Goal: Task Accomplishment & Management: Complete application form

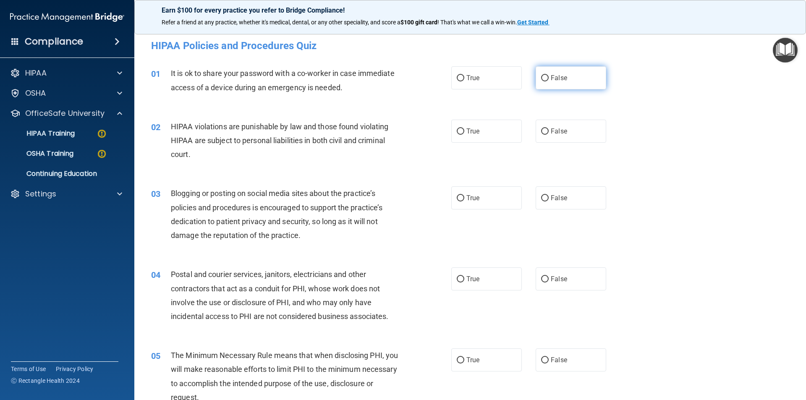
click at [543, 76] on input "False" at bounding box center [545, 78] width 8 height 6
radio input "true"
click at [458, 131] on input "True" at bounding box center [460, 131] width 8 height 6
radio input "true"
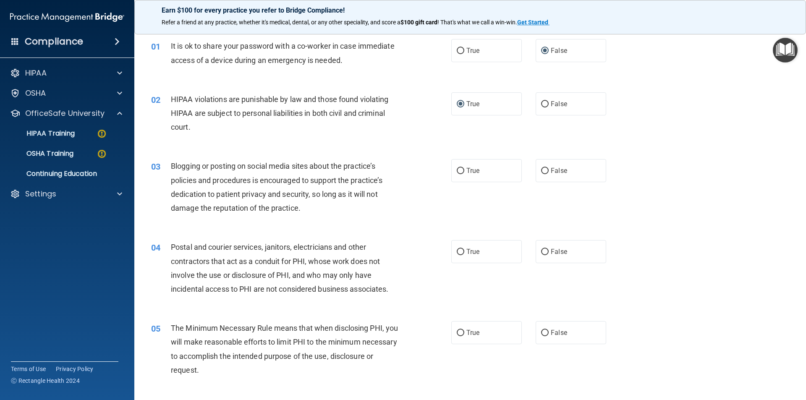
scroll to position [42, 0]
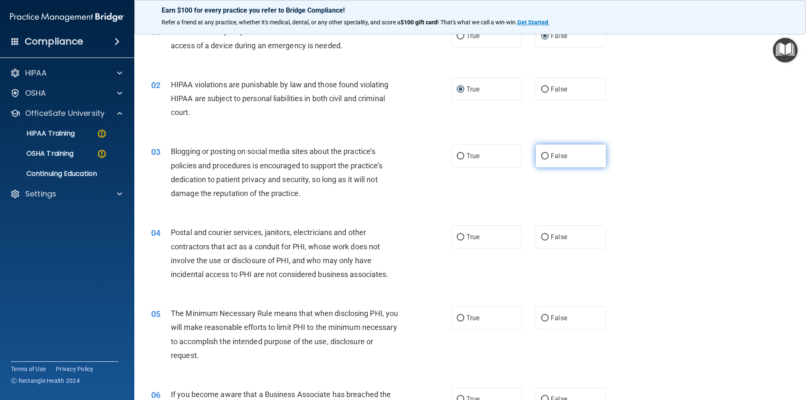
click at [541, 156] on input "False" at bounding box center [545, 156] width 8 height 6
radio input "true"
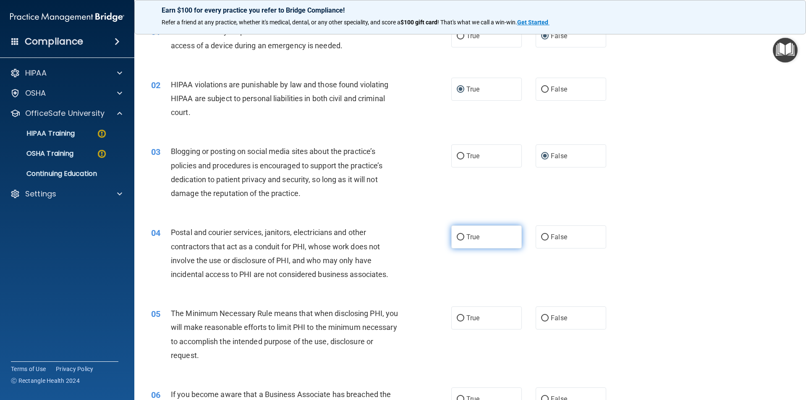
click at [460, 237] on input "True" at bounding box center [460, 237] width 8 height 6
radio input "true"
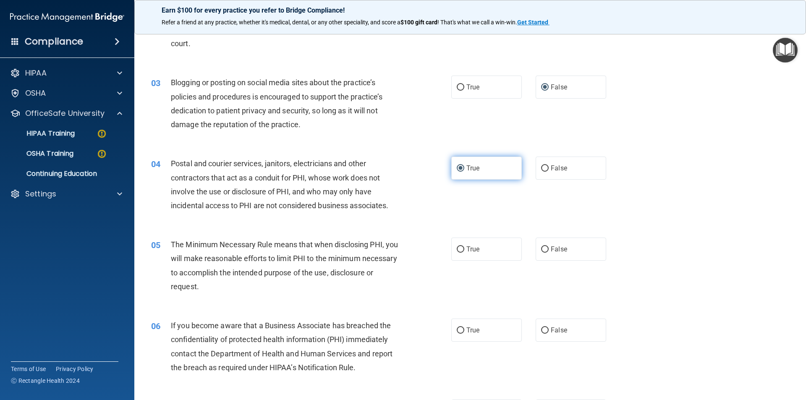
scroll to position [126, 0]
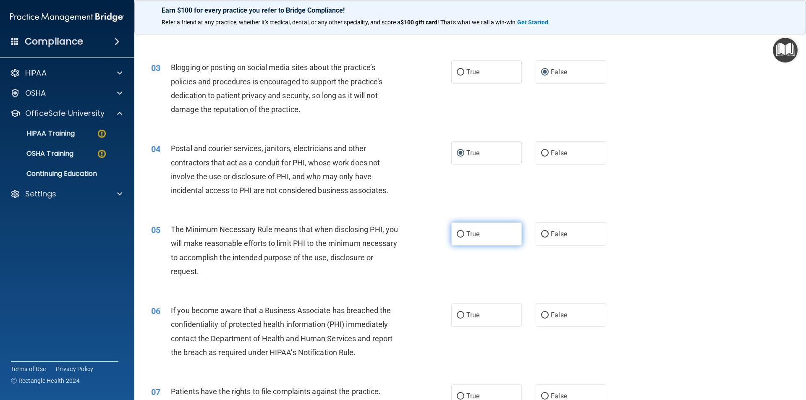
click at [456, 233] on input "True" at bounding box center [460, 234] width 8 height 6
radio input "true"
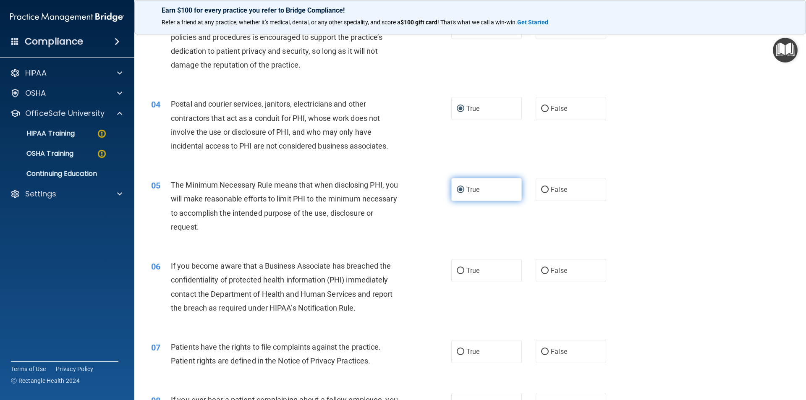
scroll to position [210, 0]
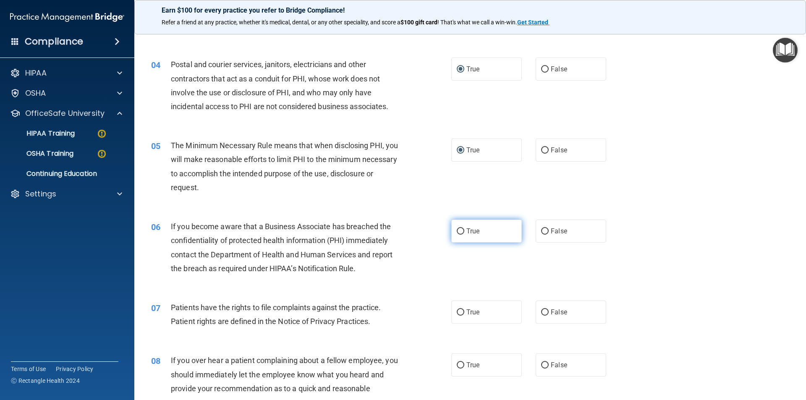
click at [458, 232] on input "True" at bounding box center [460, 231] width 8 height 6
radio input "true"
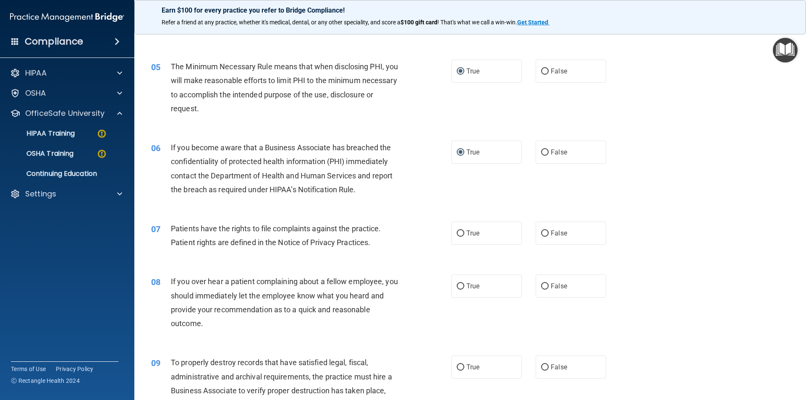
scroll to position [294, 0]
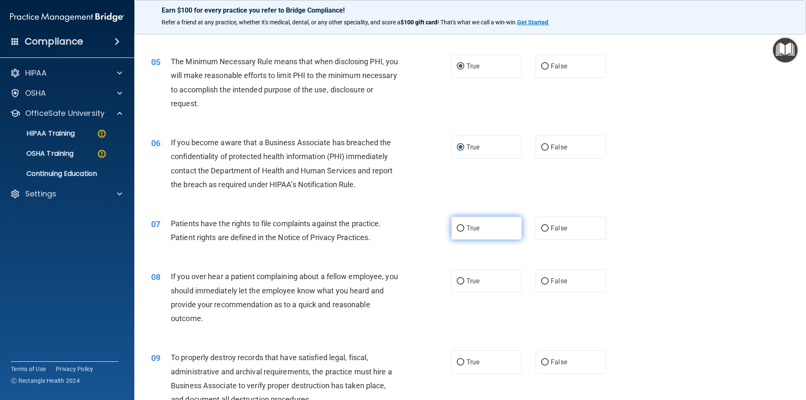
click at [459, 228] on input "True" at bounding box center [460, 228] width 8 height 6
radio input "true"
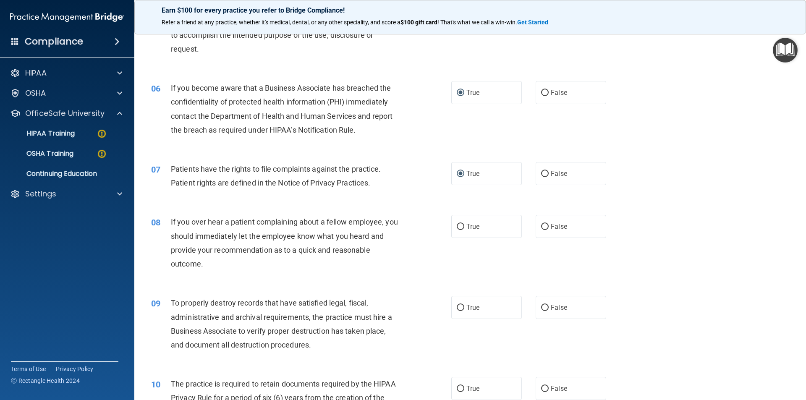
scroll to position [378, 0]
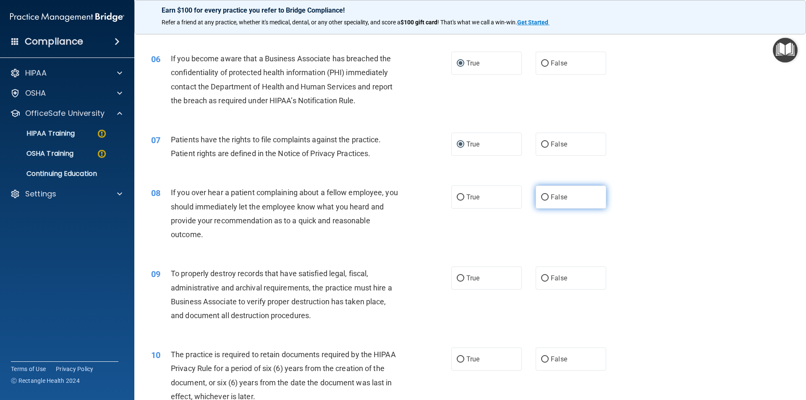
click at [541, 198] on input "False" at bounding box center [545, 197] width 8 height 6
radio input "true"
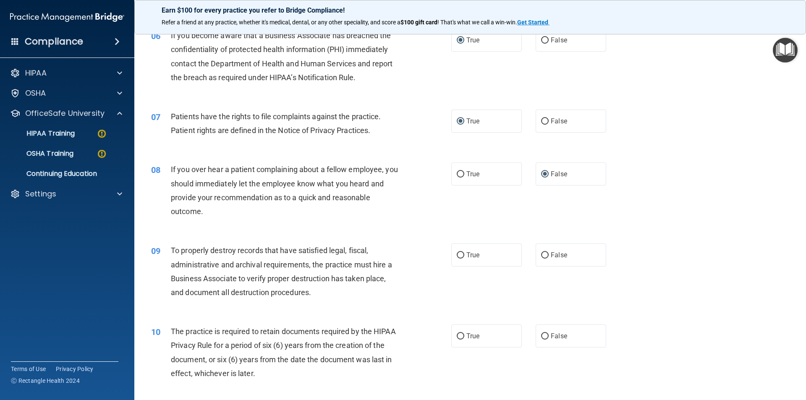
scroll to position [420, 0]
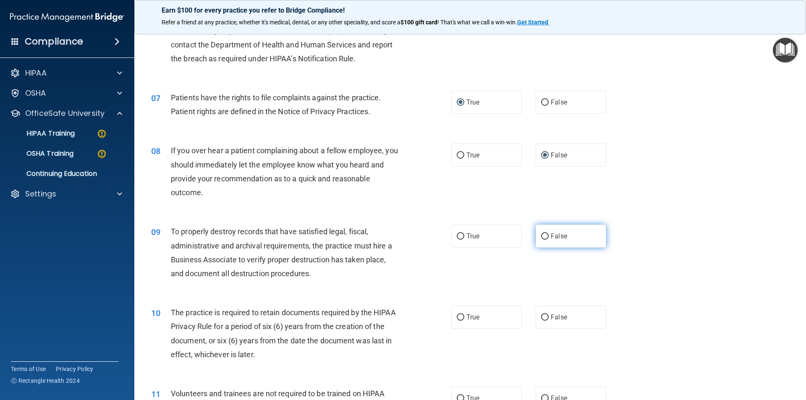
click at [541, 235] on input "False" at bounding box center [545, 236] width 8 height 6
radio input "true"
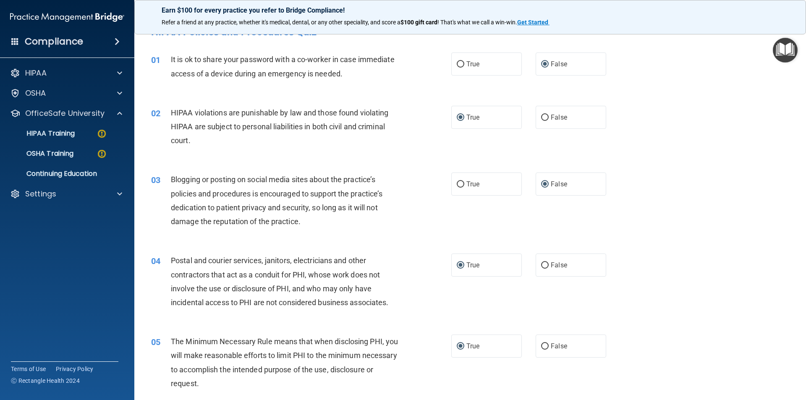
scroll to position [0, 0]
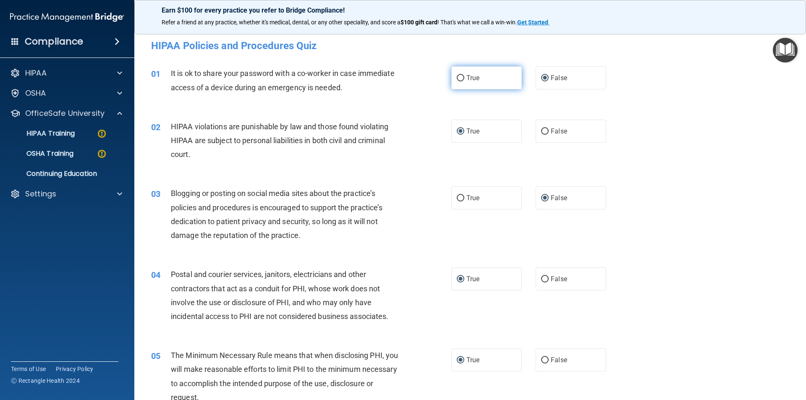
click at [456, 78] on input "True" at bounding box center [460, 78] width 8 height 6
radio input "true"
radio input "false"
click at [453, 194] on label "True" at bounding box center [486, 197] width 70 height 23
click at [456, 195] on input "True" at bounding box center [460, 198] width 8 height 6
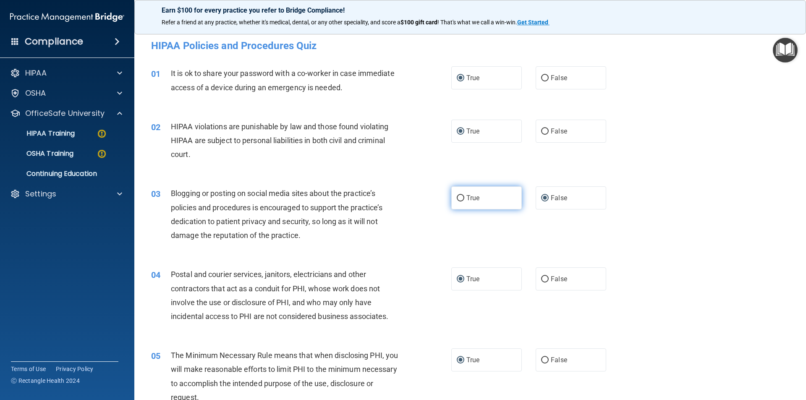
radio input "true"
radio input "false"
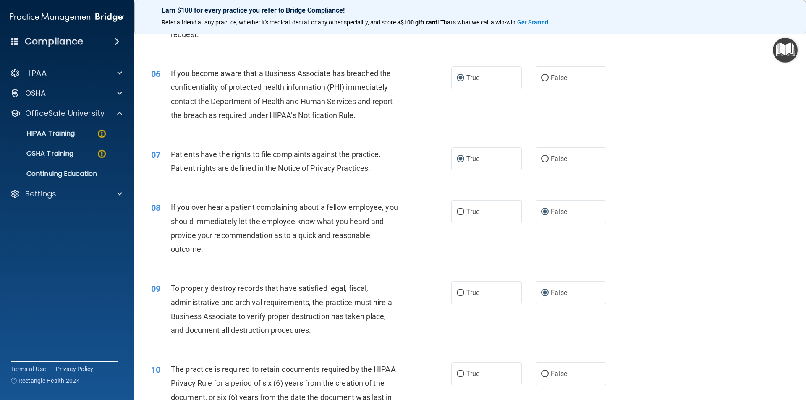
scroll to position [378, 0]
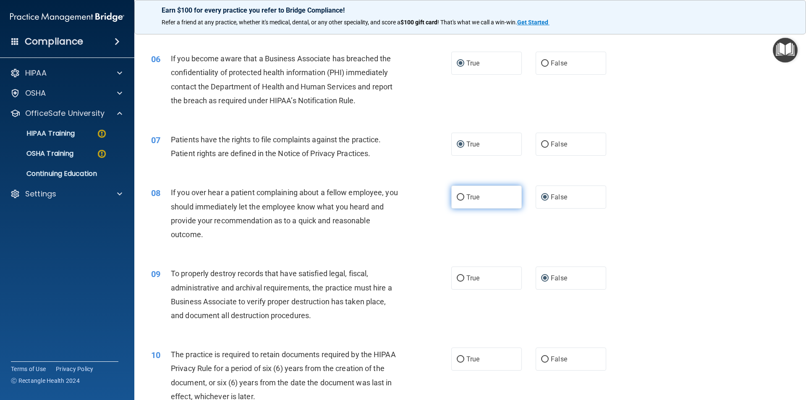
click at [457, 199] on input "True" at bounding box center [460, 197] width 8 height 6
radio input "true"
radio input "false"
click at [456, 276] on input "True" at bounding box center [460, 278] width 8 height 6
radio input "true"
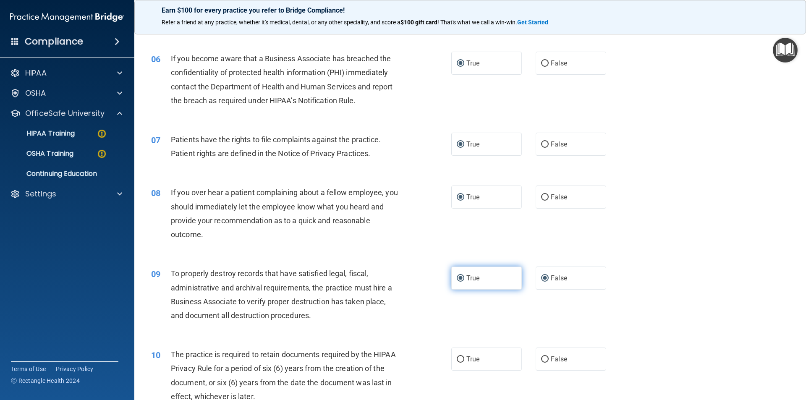
radio input "false"
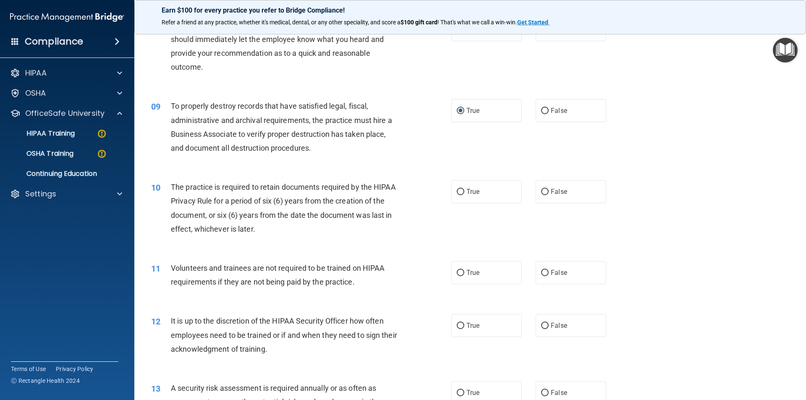
scroll to position [545, 0]
click at [456, 188] on input "True" at bounding box center [460, 191] width 8 height 6
radio input "true"
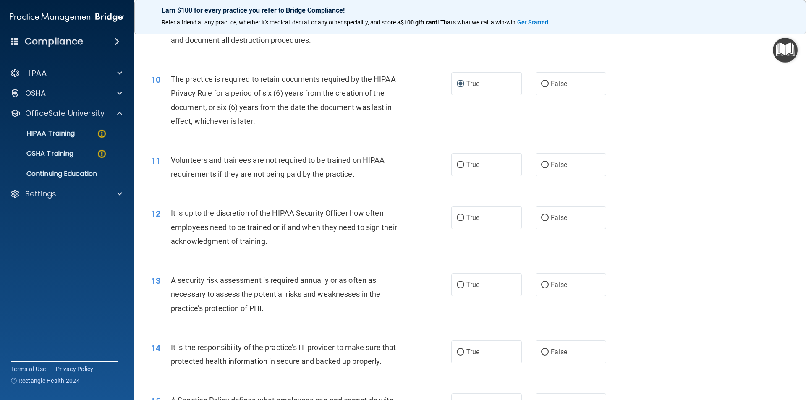
scroll to position [671, 0]
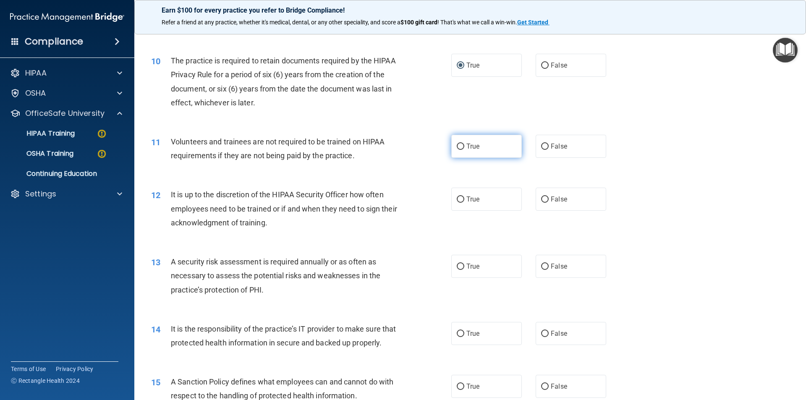
click at [456, 146] on input "True" at bounding box center [460, 146] width 8 height 6
radio input "true"
click at [453, 196] on label "True" at bounding box center [486, 199] width 70 height 23
click at [456, 196] on input "True" at bounding box center [460, 199] width 8 height 6
radio input "true"
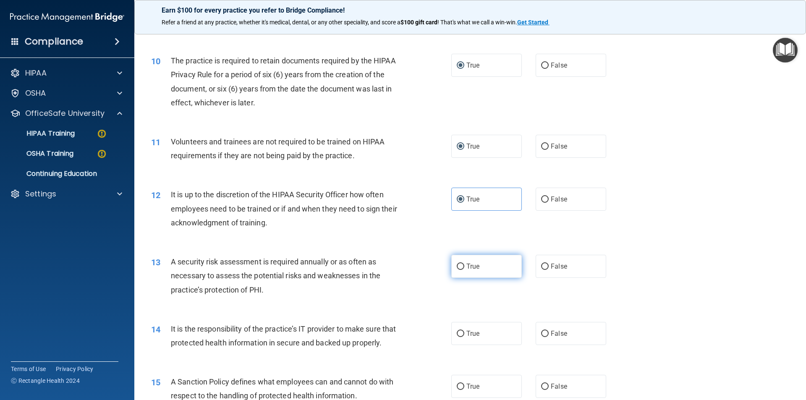
click at [459, 261] on label "True" at bounding box center [486, 266] width 70 height 23
click at [459, 263] on input "True" at bounding box center [460, 266] width 8 height 6
radio input "true"
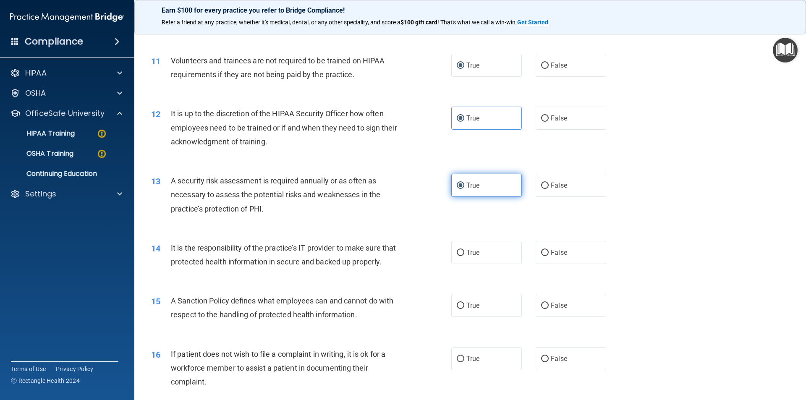
scroll to position [797, 0]
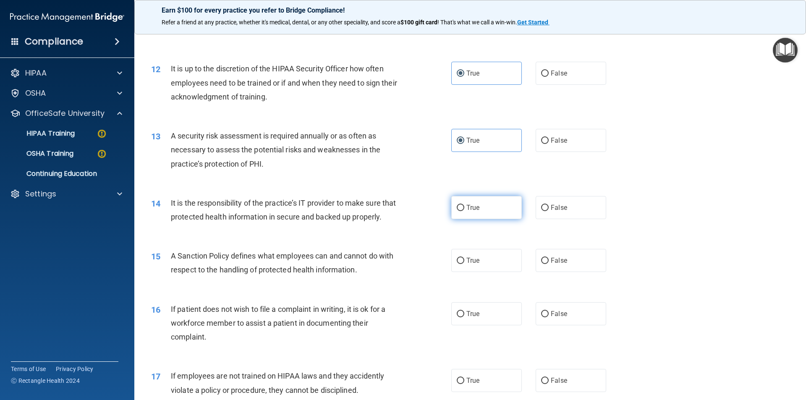
click at [456, 206] on input "True" at bounding box center [460, 208] width 8 height 6
radio input "true"
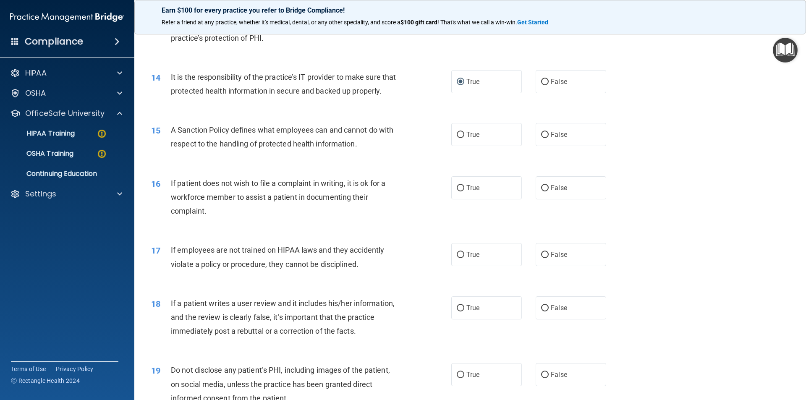
scroll to position [881, 0]
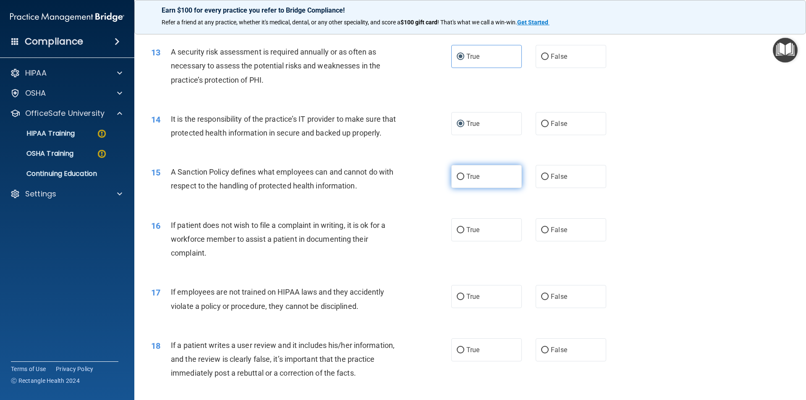
click at [459, 180] on input "True" at bounding box center [460, 177] width 8 height 6
radio input "true"
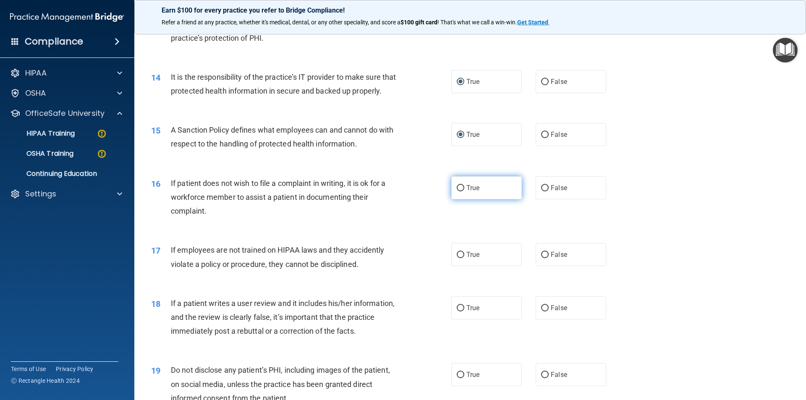
click at [452, 199] on label "True" at bounding box center [486, 187] width 70 height 23
click at [456, 191] on input "True" at bounding box center [460, 188] width 8 height 6
radio input "true"
click at [457, 258] on input "True" at bounding box center [460, 255] width 8 height 6
radio input "true"
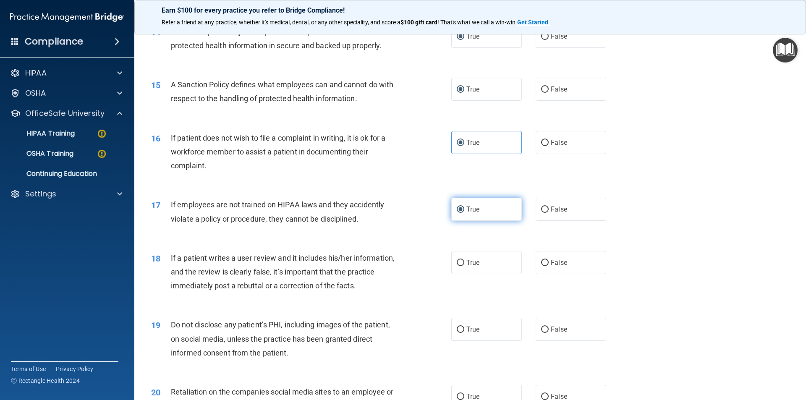
scroll to position [1007, 0]
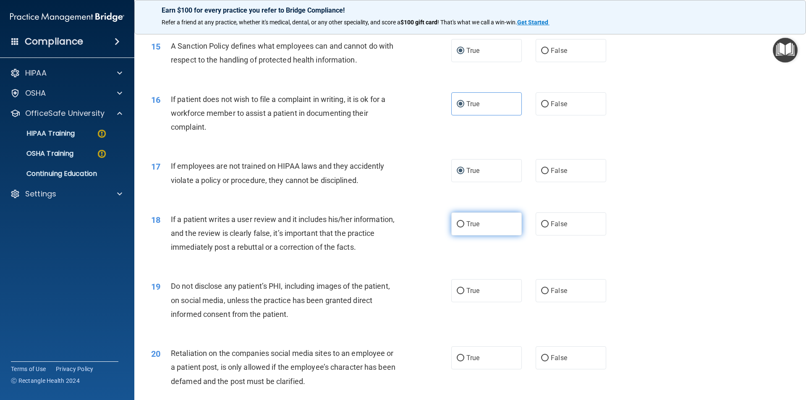
click at [456, 227] on input "True" at bounding box center [460, 224] width 8 height 6
radio input "true"
click at [456, 300] on label "True" at bounding box center [486, 290] width 70 height 23
click at [456, 294] on input "True" at bounding box center [460, 291] width 8 height 6
radio input "true"
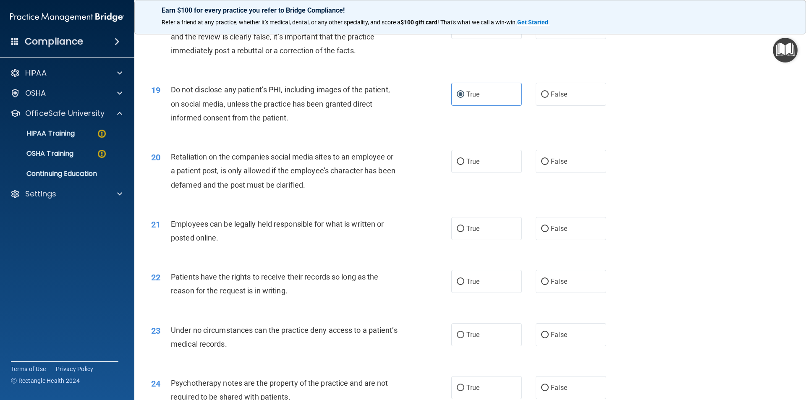
scroll to position [1217, 0]
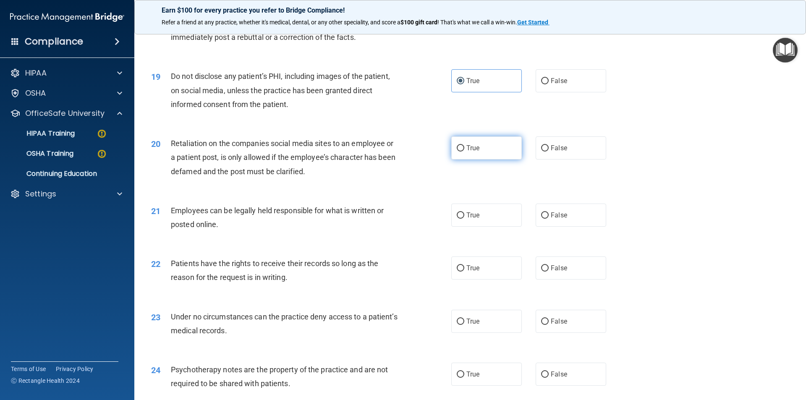
click at [458, 151] on input "True" at bounding box center [460, 148] width 8 height 6
radio input "true"
click at [458, 219] on input "True" at bounding box center [460, 215] width 8 height 6
radio input "true"
click at [457, 271] on input "True" at bounding box center [460, 268] width 8 height 6
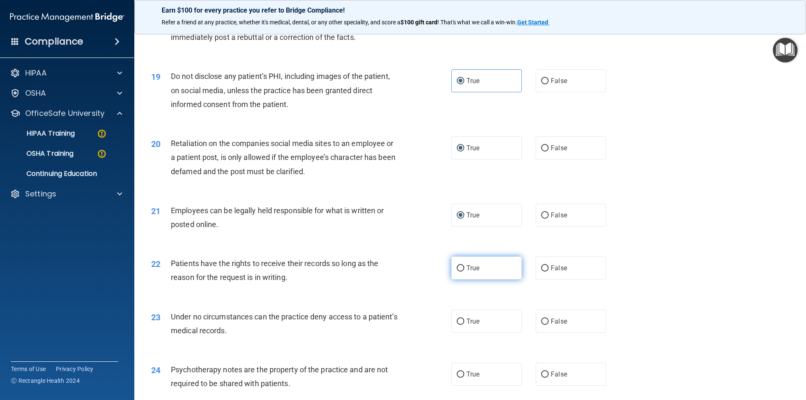
radio input "true"
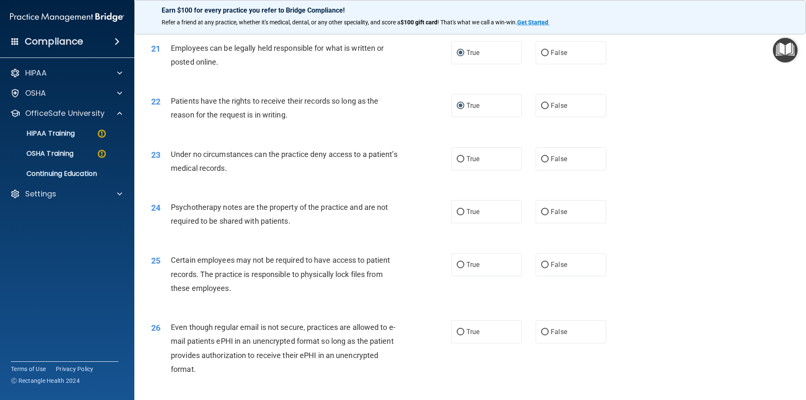
scroll to position [1385, 0]
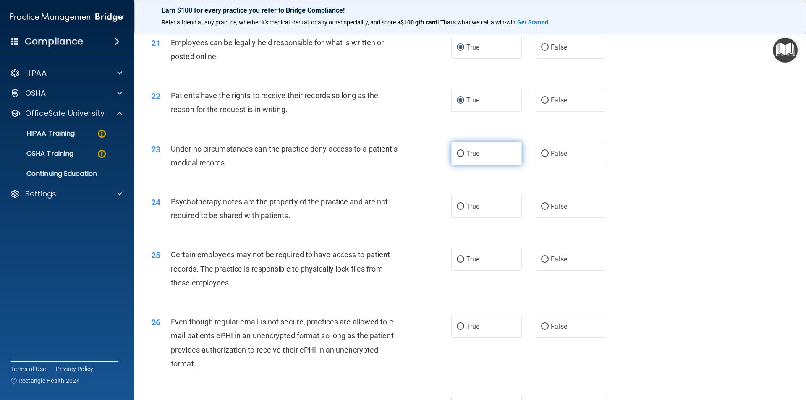
click at [456, 157] on input "True" at bounding box center [460, 154] width 8 height 6
radio input "true"
click at [457, 210] on input "True" at bounding box center [460, 206] width 8 height 6
radio input "true"
drag, startPoint x: 457, startPoint y: 272, endPoint x: 454, endPoint y: 297, distance: 24.6
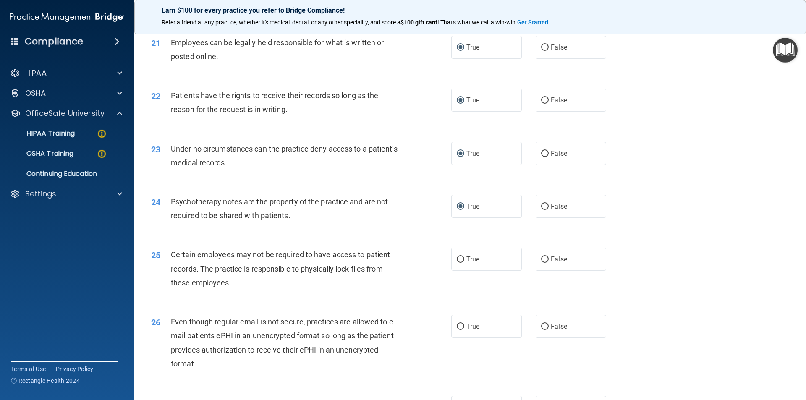
click at [457, 271] on label "True" at bounding box center [486, 259] width 70 height 23
click at [457, 263] on input "True" at bounding box center [460, 259] width 8 height 6
radio input "true"
click at [457, 330] on input "True" at bounding box center [460, 326] width 8 height 6
radio input "true"
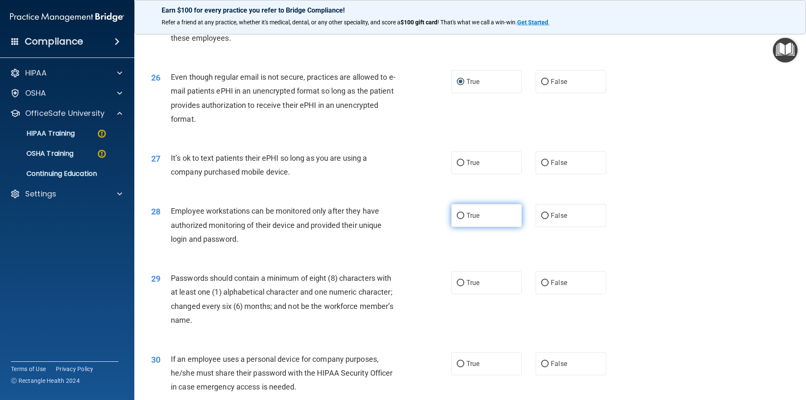
scroll to position [1636, 0]
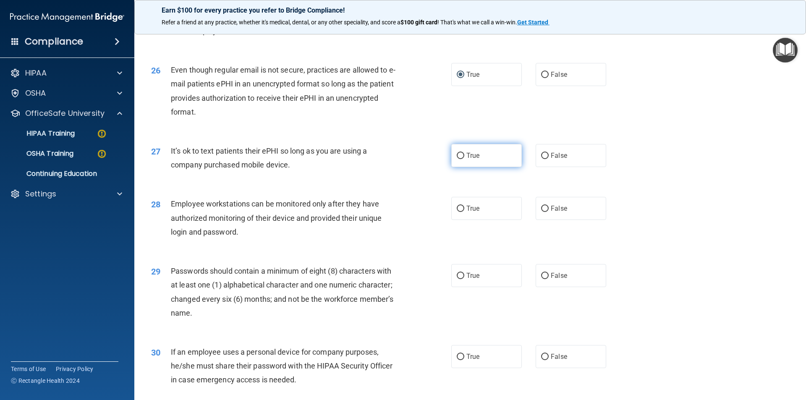
click at [456, 159] on input "True" at bounding box center [460, 156] width 8 height 6
radio input "true"
click at [459, 212] on input "True" at bounding box center [460, 209] width 8 height 6
radio input "true"
click at [456, 279] on input "True" at bounding box center [460, 276] width 8 height 6
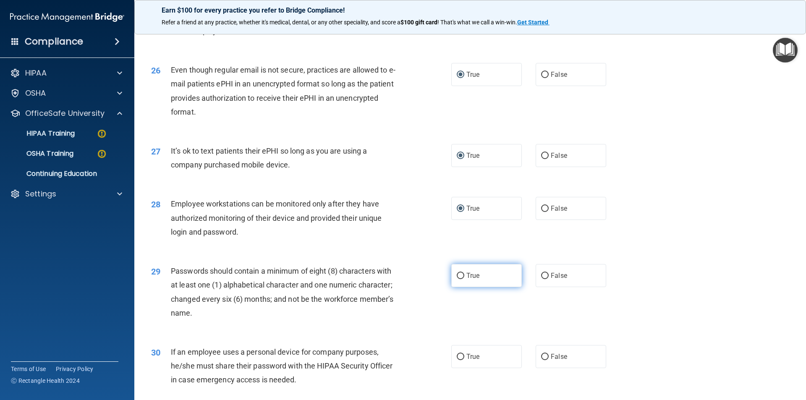
radio input "true"
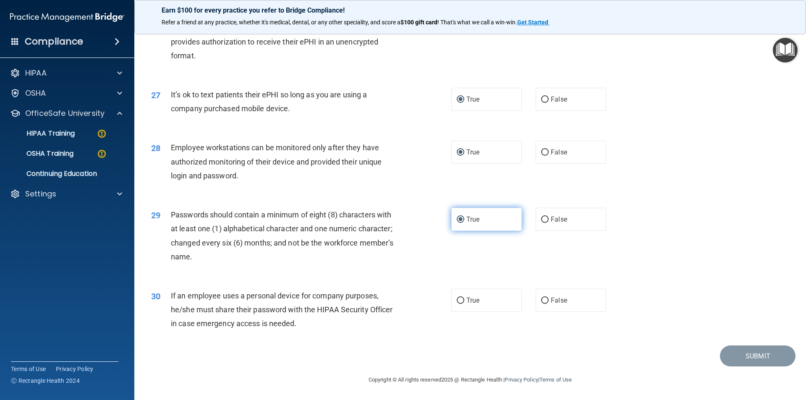
scroll to position [1706, 0]
click at [456, 300] on input "True" at bounding box center [460, 300] width 8 height 6
radio input "true"
click at [753, 352] on button "Submit" at bounding box center [758, 355] width 76 height 21
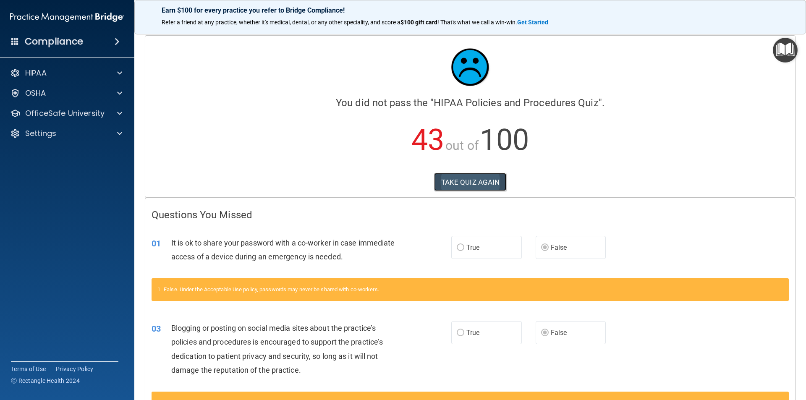
click at [486, 180] on button "TAKE QUIZ AGAIN" at bounding box center [470, 182] width 73 height 18
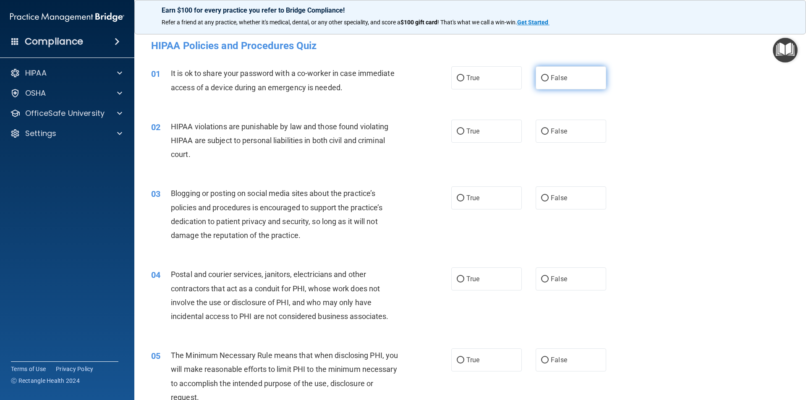
click at [541, 75] on input "False" at bounding box center [545, 78] width 8 height 6
radio input "true"
click at [456, 129] on input "True" at bounding box center [460, 131] width 8 height 6
radio input "true"
click at [545, 199] on label "False" at bounding box center [570, 197] width 70 height 23
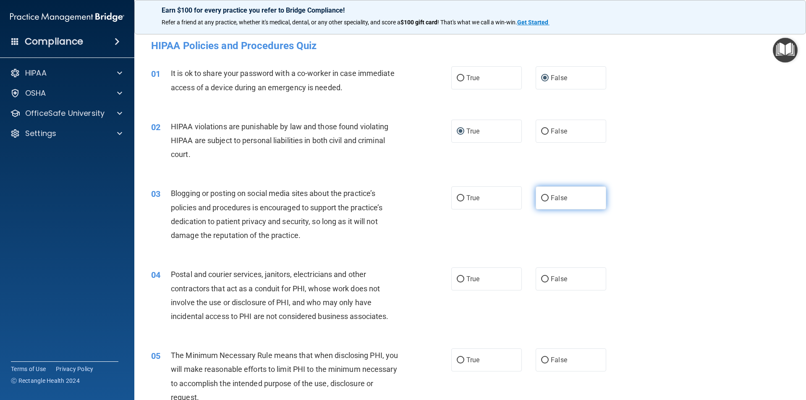
click at [545, 199] on input "False" at bounding box center [545, 198] width 8 height 6
radio input "true"
click at [456, 279] on input "True" at bounding box center [460, 279] width 8 height 6
radio input "true"
click at [456, 360] on input "True" at bounding box center [460, 360] width 8 height 6
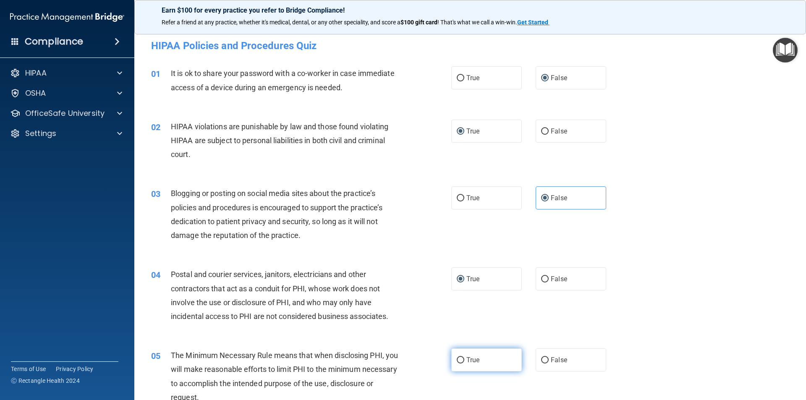
radio input "true"
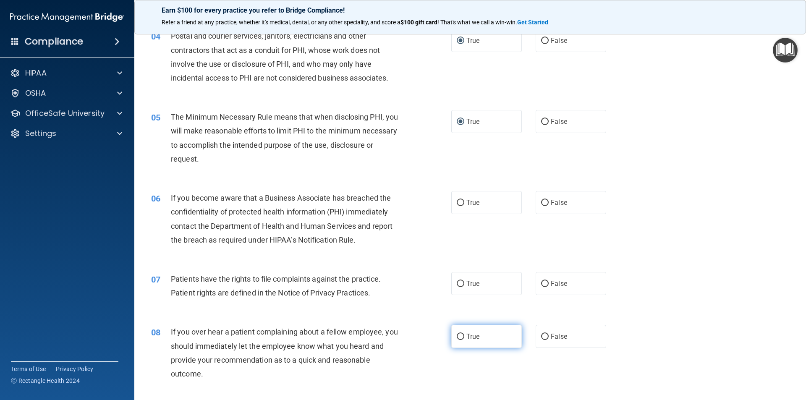
scroll to position [252, 0]
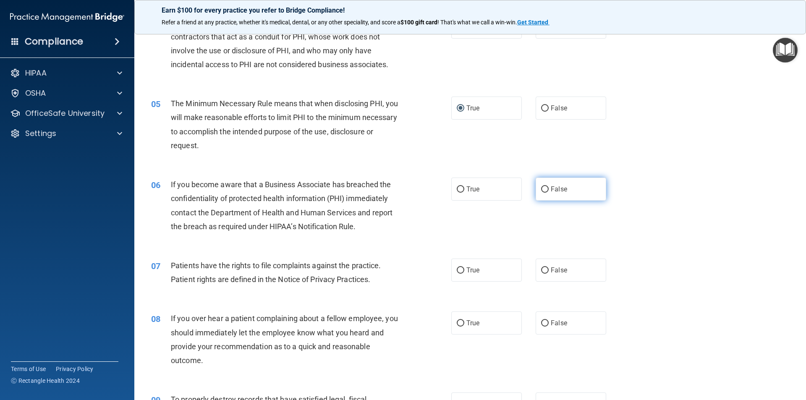
click at [541, 184] on label "False" at bounding box center [570, 188] width 70 height 23
click at [541, 186] on input "False" at bounding box center [545, 189] width 8 height 6
radio input "true"
click at [458, 268] on input "True" at bounding box center [460, 270] width 8 height 6
radio input "true"
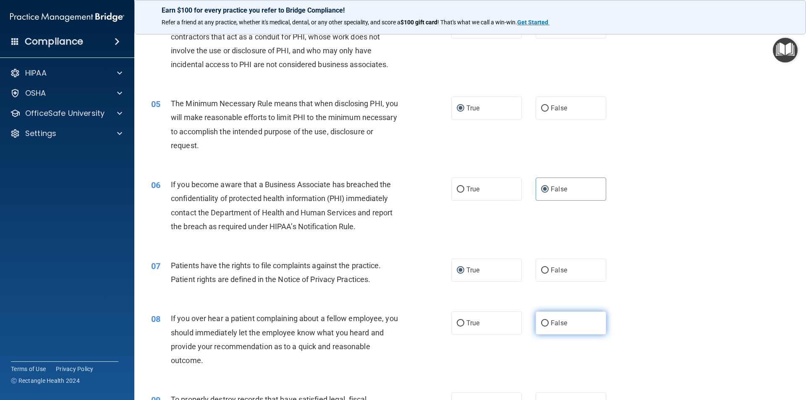
click at [541, 321] on input "False" at bounding box center [545, 323] width 8 height 6
radio input "true"
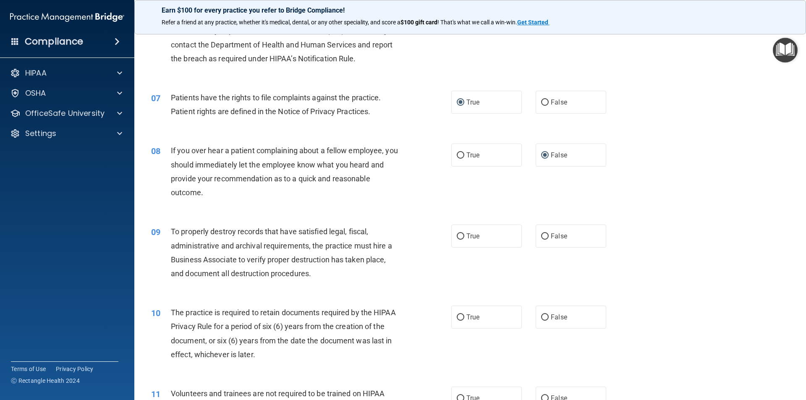
scroll to position [462, 0]
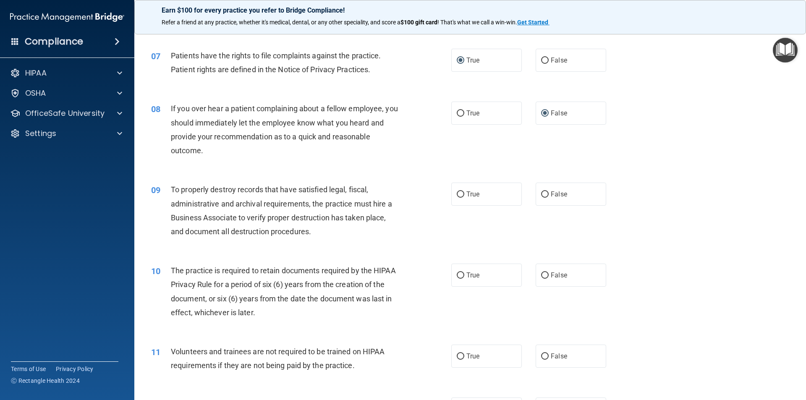
drag, startPoint x: 457, startPoint y: 193, endPoint x: 520, endPoint y: 200, distance: 63.7
click at [511, 199] on label "True" at bounding box center [486, 194] width 70 height 23
click at [464, 198] on input "True" at bounding box center [460, 194] width 8 height 6
radio input "true"
click at [541, 192] on input "False" at bounding box center [545, 194] width 8 height 6
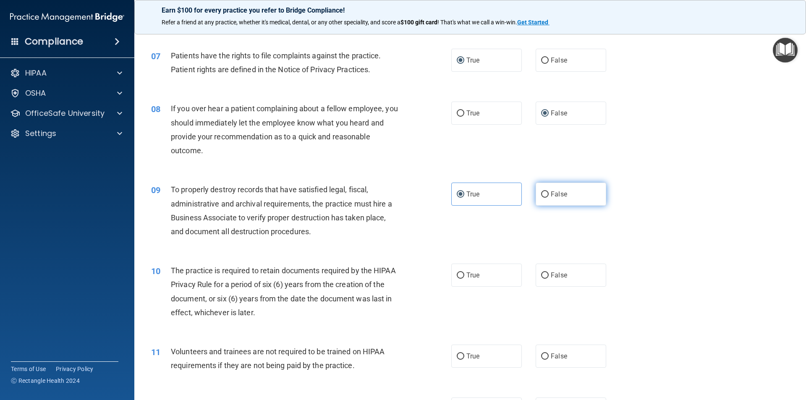
radio input "true"
radio input "false"
click at [456, 276] on input "True" at bounding box center [460, 275] width 8 height 6
radio input "true"
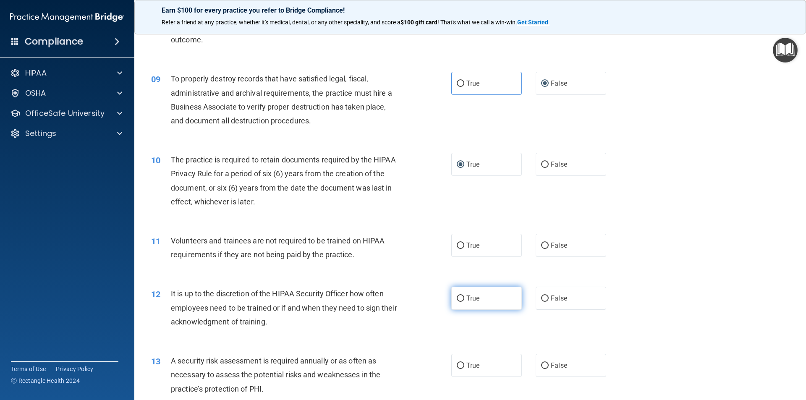
scroll to position [587, 0]
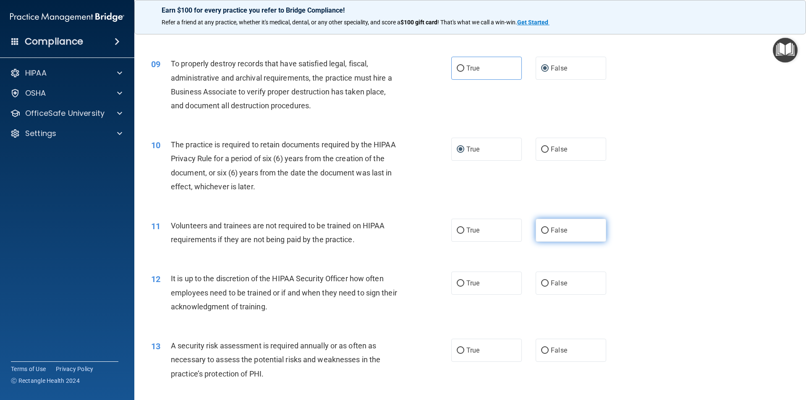
click at [541, 228] on input "False" at bounding box center [545, 230] width 8 height 6
radio input "true"
drag, startPoint x: 543, startPoint y: 282, endPoint x: 511, endPoint y: 298, distance: 35.1
click at [542, 282] on input "False" at bounding box center [545, 283] width 8 height 6
radio input "true"
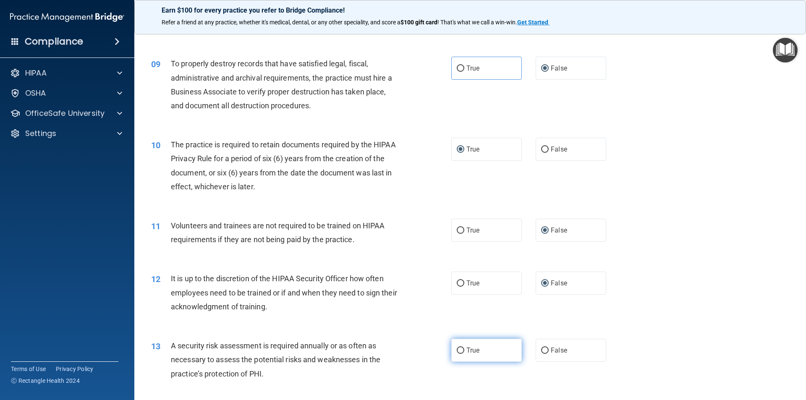
click at [456, 344] on label "True" at bounding box center [486, 350] width 70 height 23
click at [456, 347] on input "True" at bounding box center [460, 350] width 8 height 6
radio input "true"
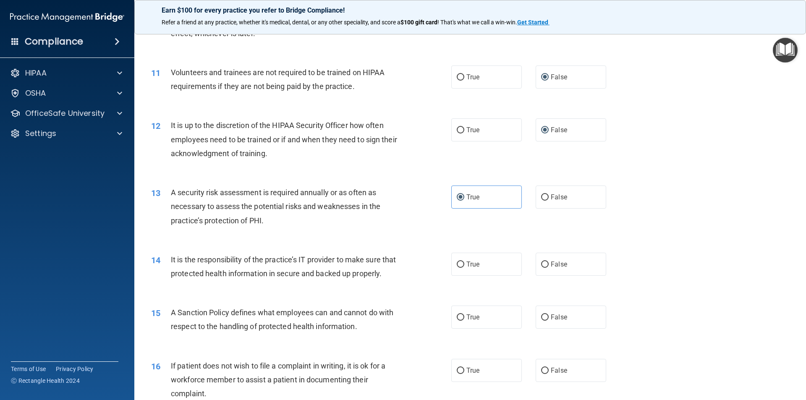
scroll to position [755, 0]
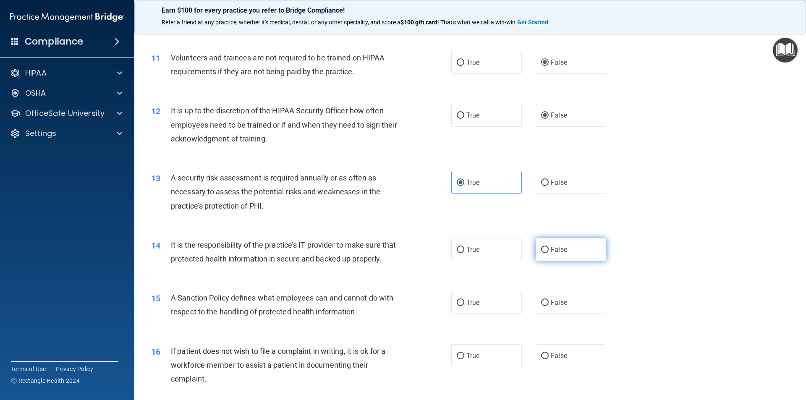
click at [546, 248] on label "False" at bounding box center [570, 249] width 70 height 23
click at [546, 248] on input "False" at bounding box center [545, 250] width 8 height 6
radio input "true"
click at [544, 306] on input "False" at bounding box center [545, 303] width 8 height 6
radio input "true"
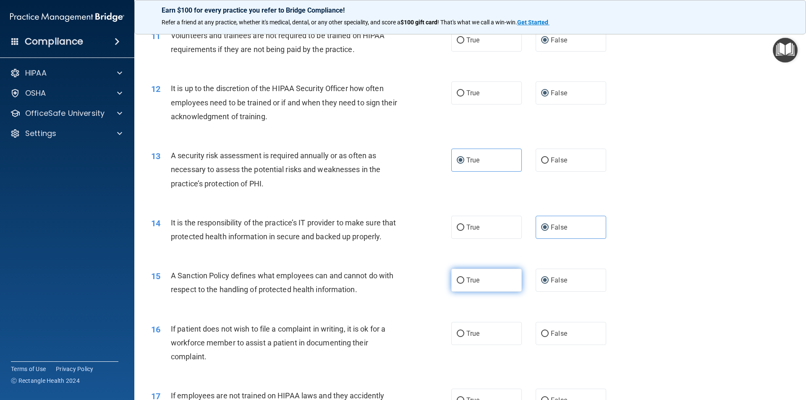
scroll to position [839, 0]
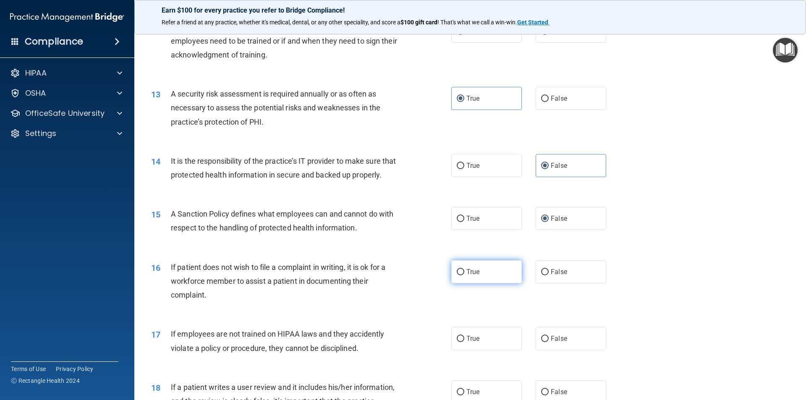
click at [456, 275] on input "True" at bounding box center [460, 272] width 8 height 6
radio input "true"
click at [541, 342] on input "False" at bounding box center [545, 339] width 8 height 6
radio input "true"
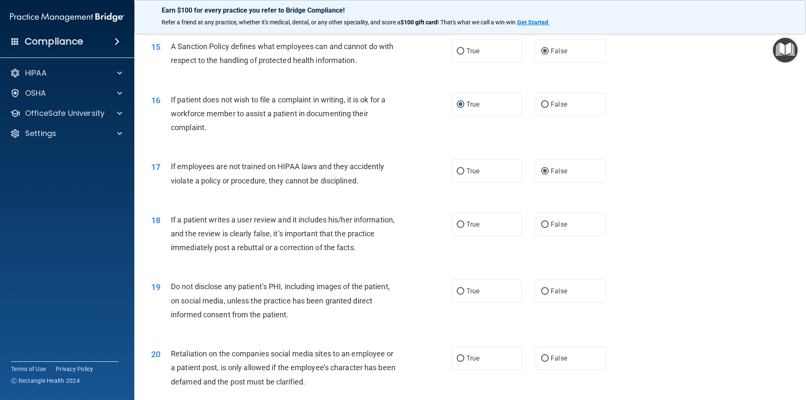
scroll to position [1007, 0]
click at [541, 227] on input "False" at bounding box center [545, 224] width 8 height 6
radio input "true"
click at [456, 294] on input "True" at bounding box center [460, 291] width 8 height 6
radio input "true"
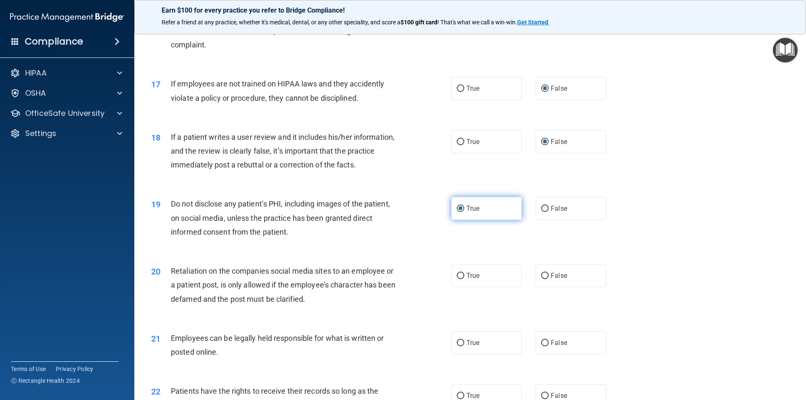
scroll to position [1091, 0]
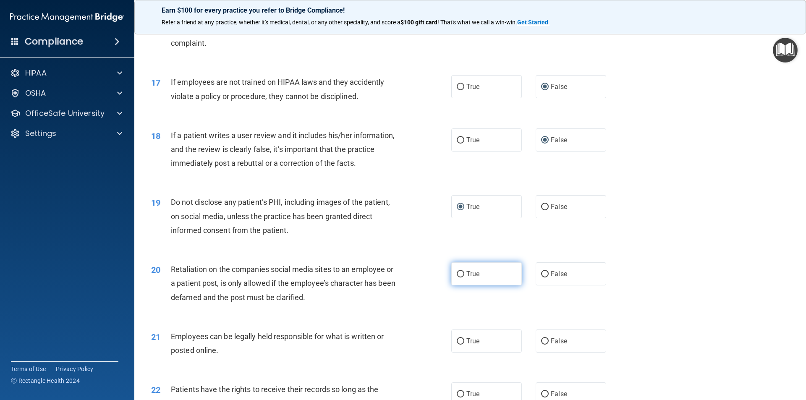
click at [459, 277] on input "True" at bounding box center [460, 274] width 8 height 6
radio input "true"
click at [459, 344] on input "True" at bounding box center [460, 341] width 8 height 6
radio input "true"
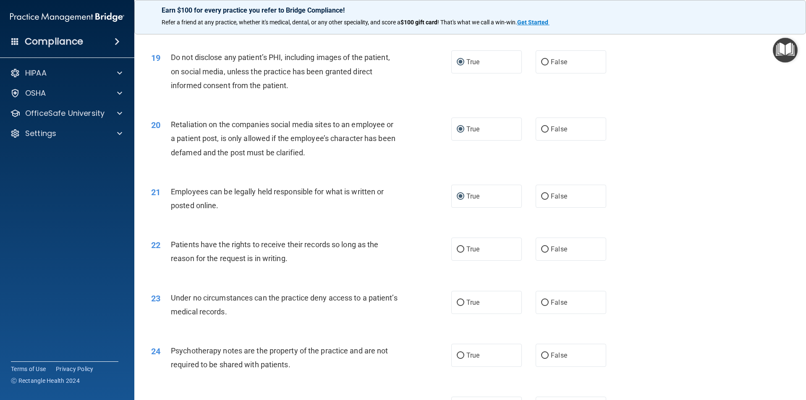
scroll to position [1259, 0]
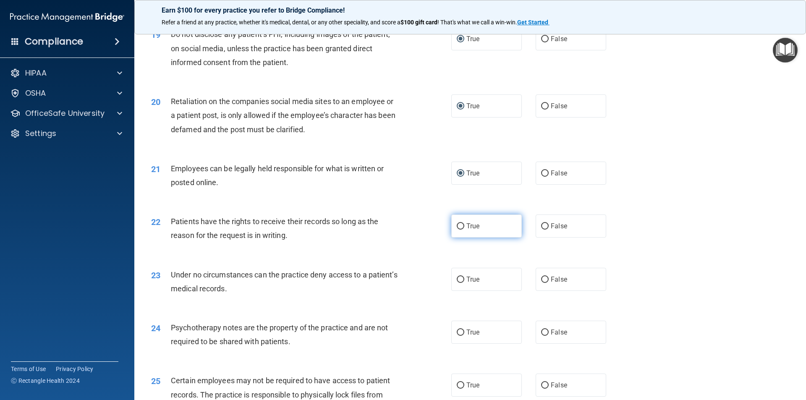
click at [457, 230] on input "True" at bounding box center [460, 226] width 8 height 6
radio input "true"
click at [456, 291] on label "True" at bounding box center [486, 279] width 70 height 23
click at [456, 283] on input "True" at bounding box center [460, 279] width 8 height 6
radio input "true"
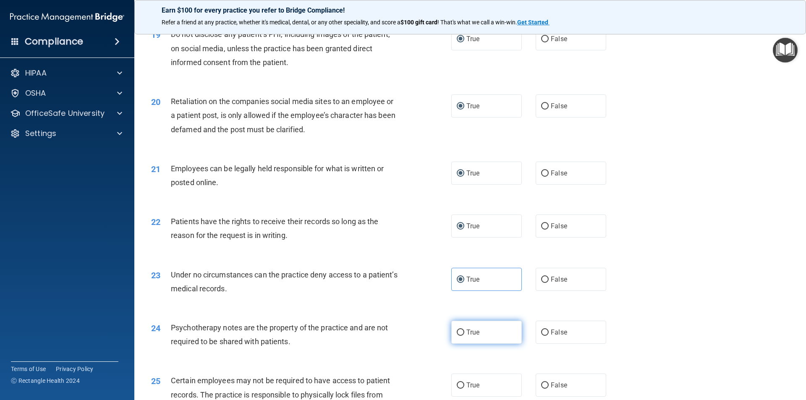
click at [454, 342] on label "True" at bounding box center [486, 332] width 70 height 23
click at [456, 336] on input "True" at bounding box center [460, 332] width 8 height 6
radio input "true"
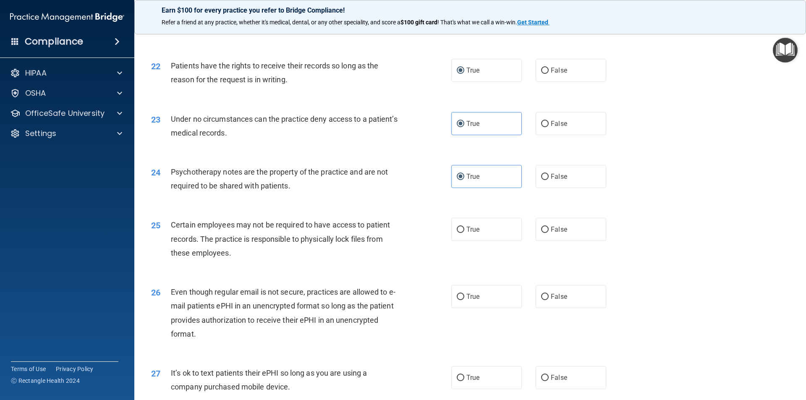
scroll to position [1427, 0]
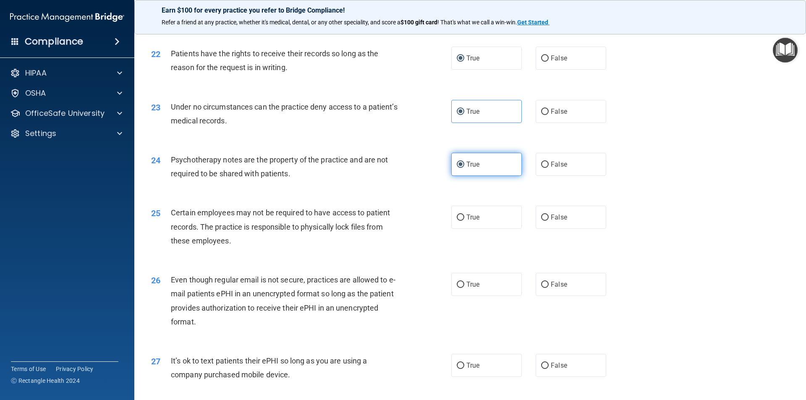
drag, startPoint x: 455, startPoint y: 233, endPoint x: 507, endPoint y: 173, distance: 79.1
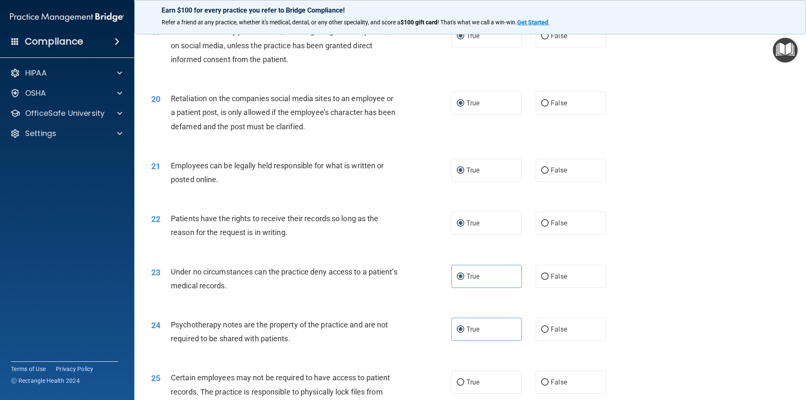
scroll to position [1217, 0]
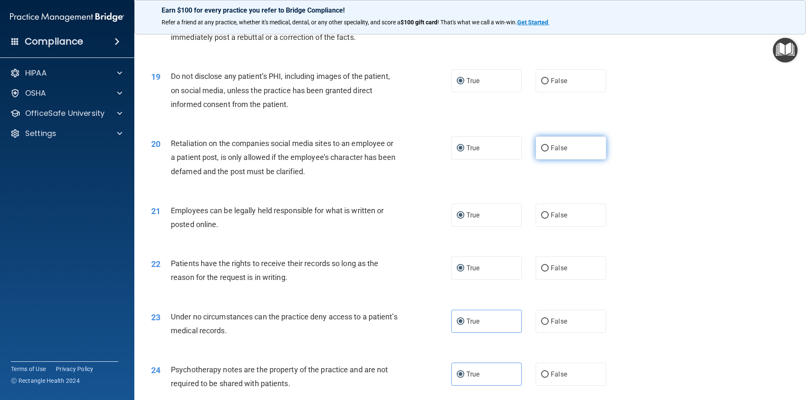
click at [541, 151] on input "False" at bounding box center [545, 148] width 8 height 6
radio input "true"
radio input "false"
click at [541, 271] on input "False" at bounding box center [545, 268] width 8 height 6
radio input "true"
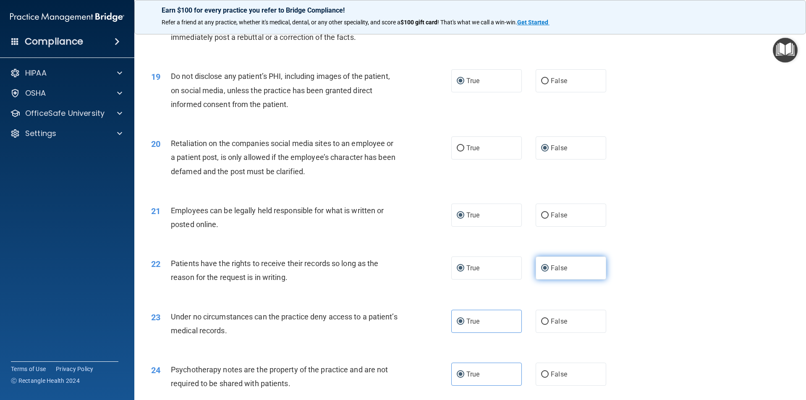
radio input "false"
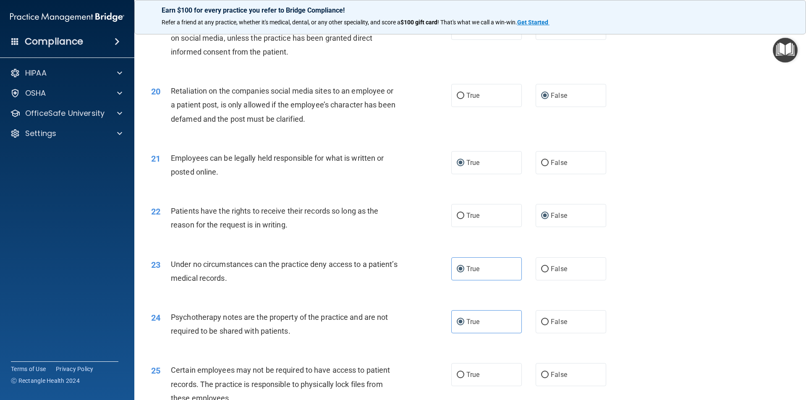
scroll to position [1301, 0]
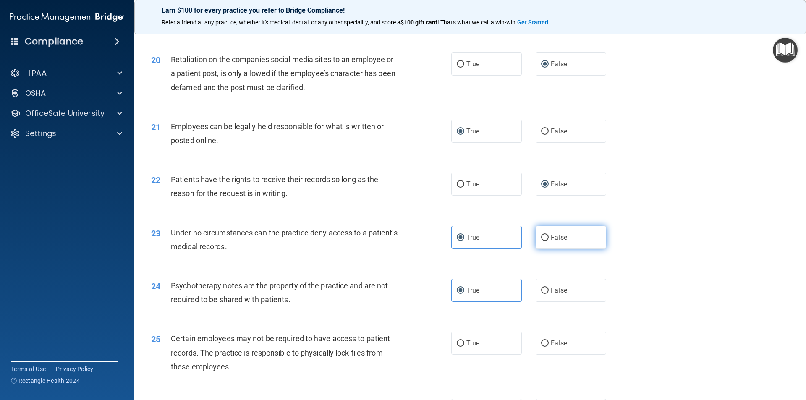
click at [541, 241] on input "False" at bounding box center [545, 238] width 8 height 6
radio input "true"
radio input "false"
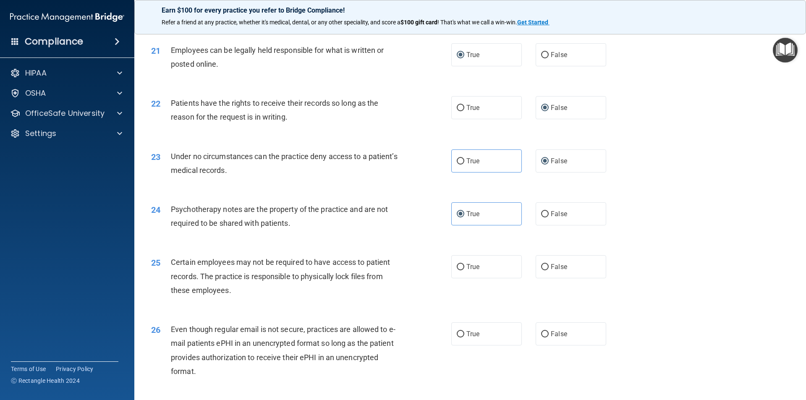
scroll to position [1385, 0]
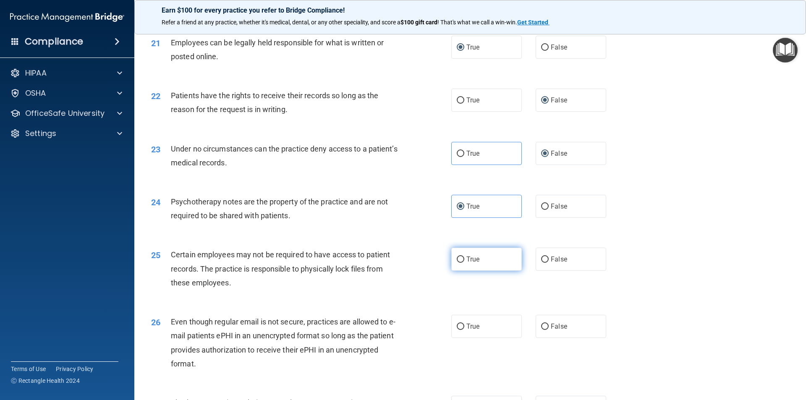
click at [458, 263] on input "True" at bounding box center [460, 259] width 8 height 6
radio input "true"
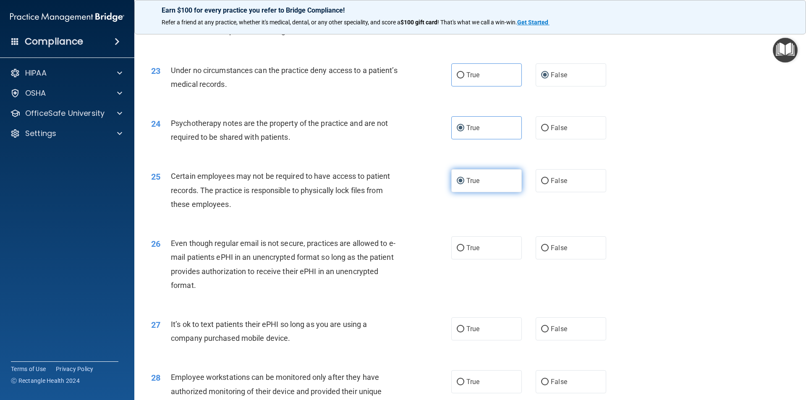
scroll to position [1468, 0]
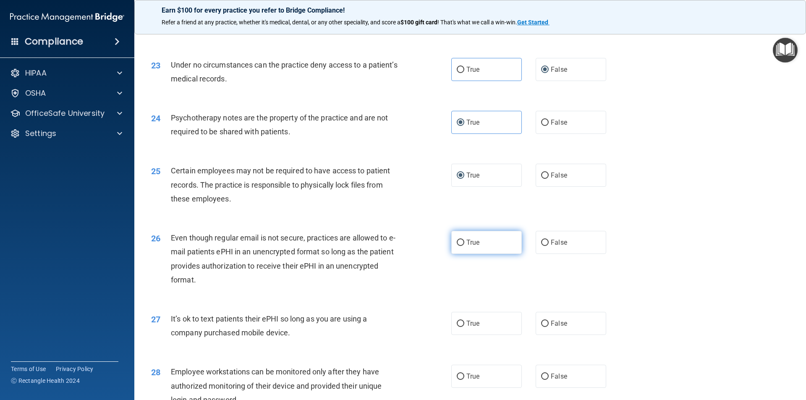
click at [458, 246] on input "True" at bounding box center [460, 243] width 8 height 6
radio input "true"
click at [541, 327] on input "False" at bounding box center [545, 324] width 8 height 6
radio input "true"
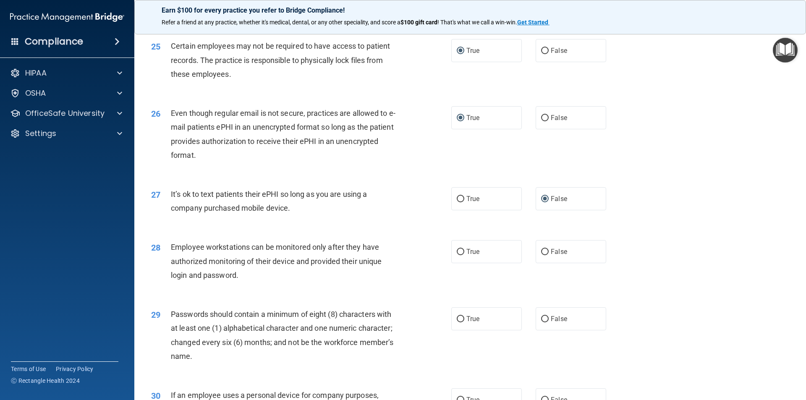
scroll to position [1594, 0]
click at [541, 254] on input "False" at bounding box center [545, 251] width 8 height 6
radio input "true"
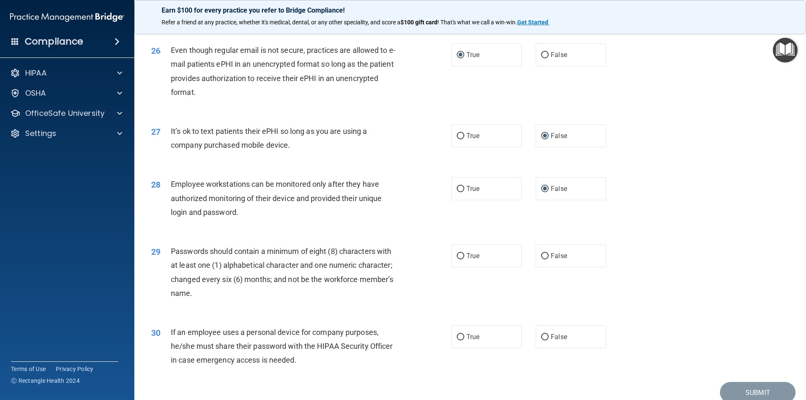
scroll to position [1678, 0]
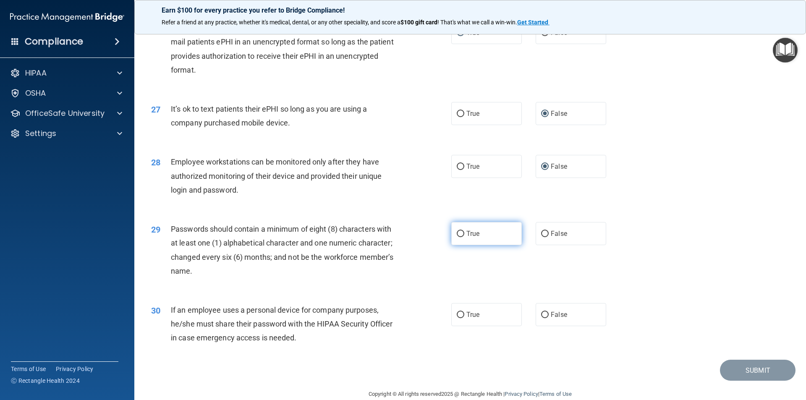
click at [458, 237] on input "True" at bounding box center [460, 234] width 8 height 6
radio input "true"
click at [541, 318] on input "False" at bounding box center [545, 315] width 8 height 6
radio input "true"
click at [725, 378] on button "Submit" at bounding box center [758, 370] width 76 height 21
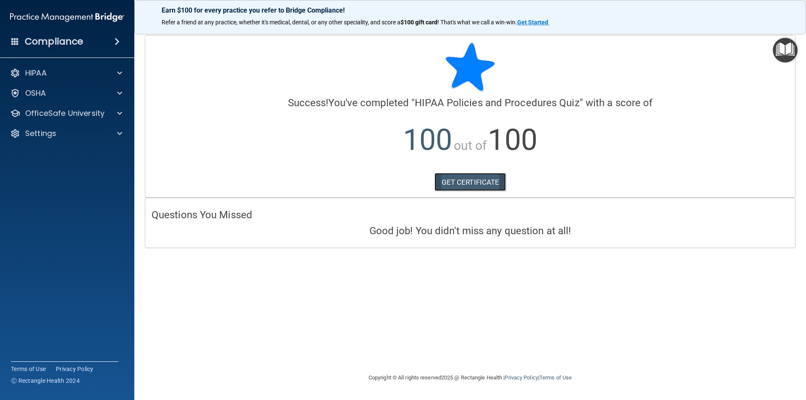
click at [469, 183] on link "GET CERTIFICATE" at bounding box center [470, 182] width 72 height 18
